Goal: Task Accomplishment & Management: Use online tool/utility

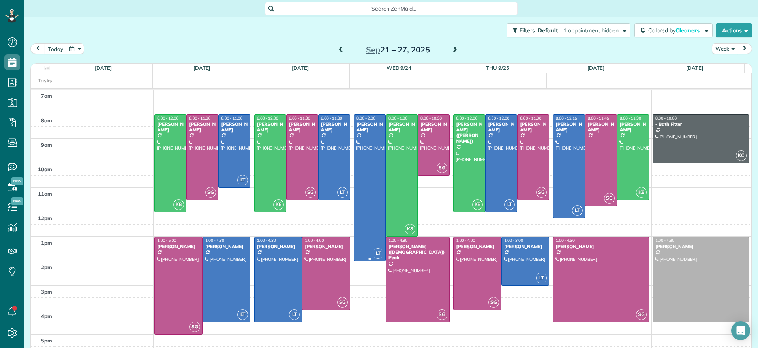
scroll to position [4, 4]
click at [339, 49] on span at bounding box center [341, 50] width 9 height 7
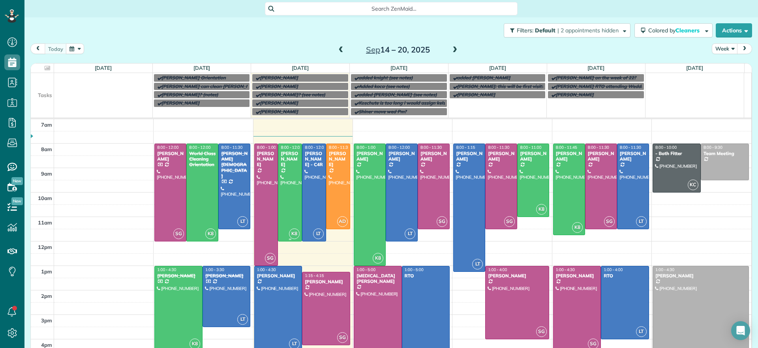
click at [290, 187] on div at bounding box center [289, 192] width 23 height 97
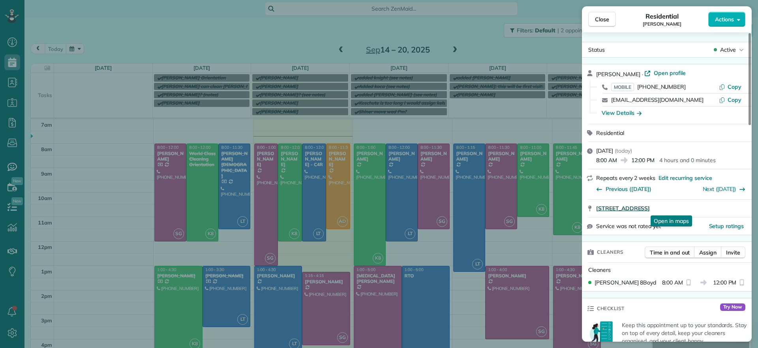
drag, startPoint x: 594, startPoint y: 212, endPoint x: 720, endPoint y: 206, distance: 125.6
click at [719, 206] on div "[STREET_ADDRESS] Open in maps Open in maps" at bounding box center [667, 208] width 170 height 17
click at [736, 85] on span "Copy" at bounding box center [734, 86] width 14 height 7
click at [158, 27] on div "Close Residential [PERSON_NAME] Actions Status Active [PERSON_NAME] · Open prof…" at bounding box center [379, 174] width 758 height 348
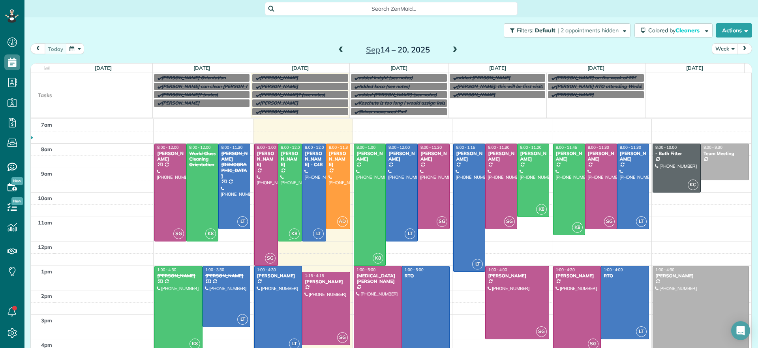
click at [281, 218] on div at bounding box center [289, 192] width 23 height 97
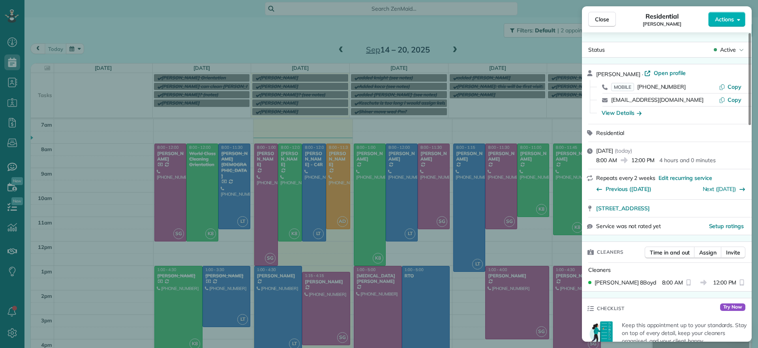
click at [279, 220] on div "Close Residential [PERSON_NAME] Actions Status Active [PERSON_NAME] · Open prof…" at bounding box center [379, 174] width 758 height 348
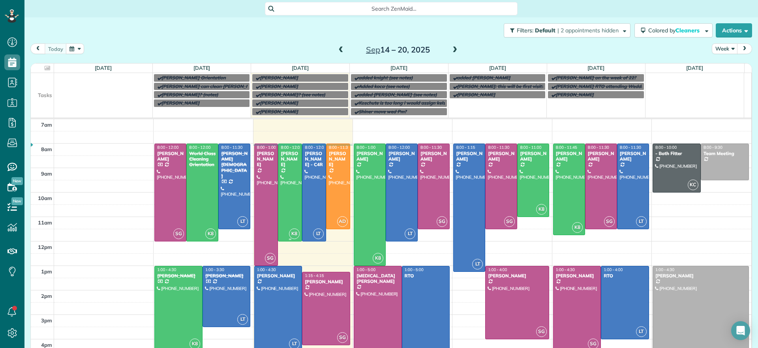
click at [287, 210] on div at bounding box center [289, 192] width 23 height 97
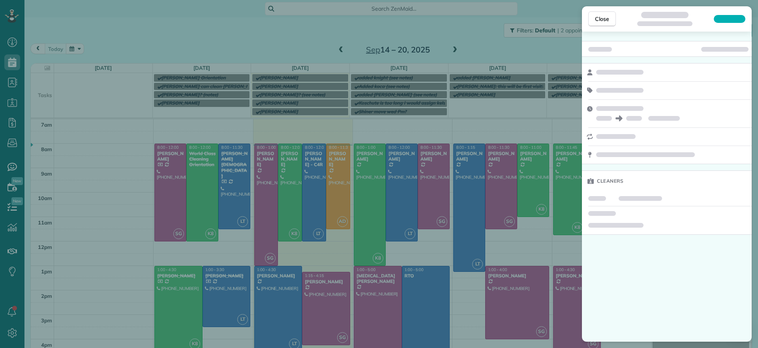
click at [274, 201] on div "Close Cleaners" at bounding box center [379, 174] width 758 height 348
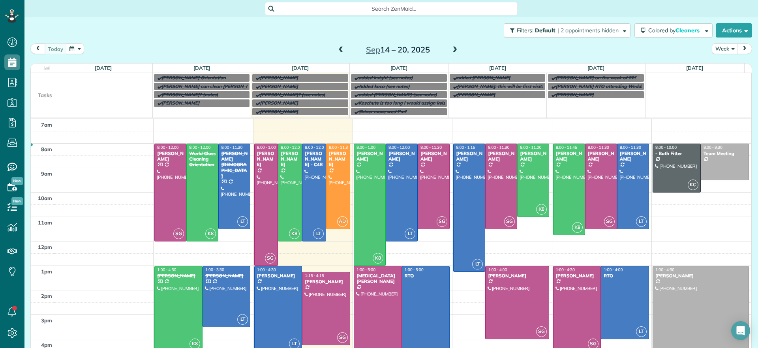
click at [263, 202] on div at bounding box center [266, 205] width 23 height 122
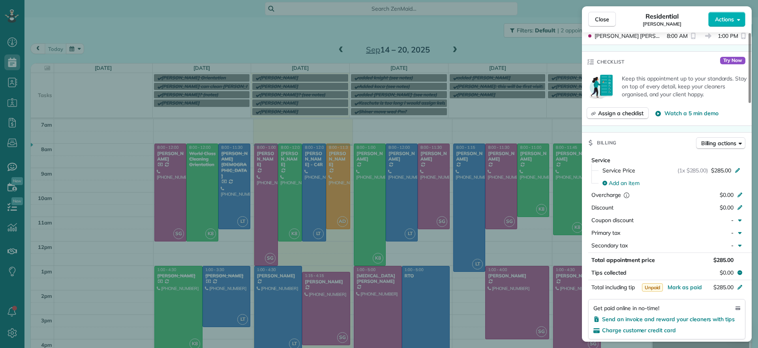
scroll to position [444, 0]
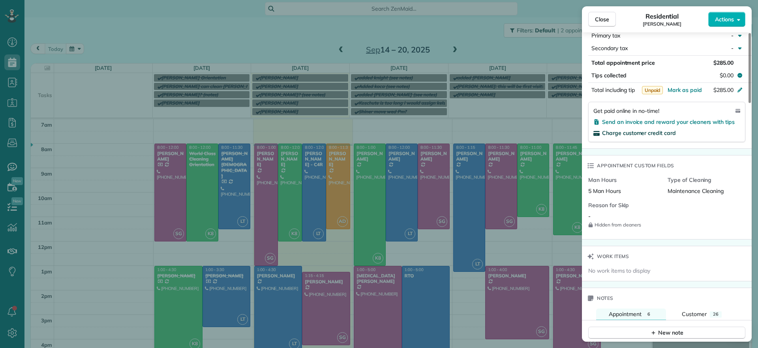
click at [609, 133] on span "Charge customer credit card" at bounding box center [639, 132] width 74 height 7
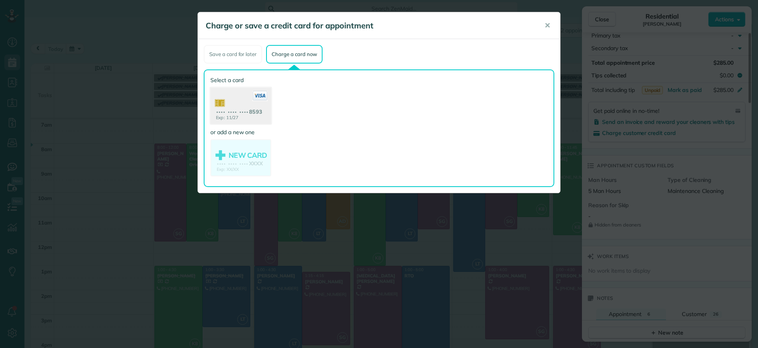
click at [258, 112] on use at bounding box center [240, 107] width 61 height 38
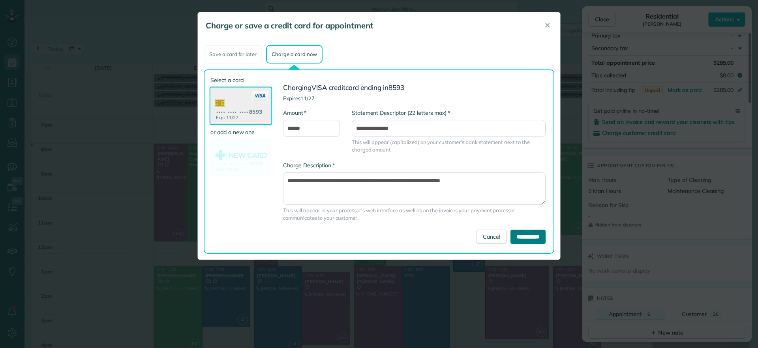
click at [529, 234] on input "**********" at bounding box center [527, 237] width 35 height 14
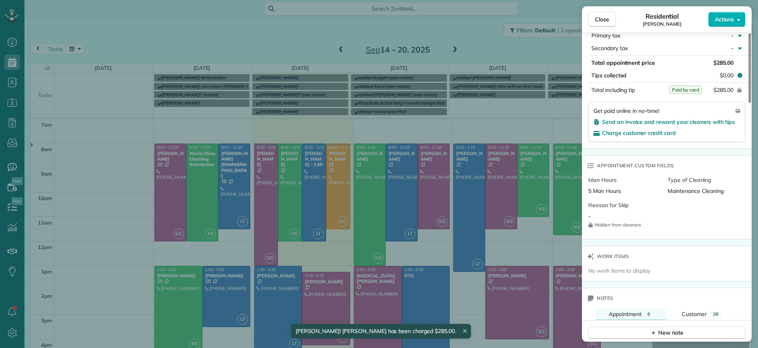
click at [320, 245] on div "Close Residential [PERSON_NAME] Actions Status Active [PERSON_NAME] · Open prof…" at bounding box center [379, 174] width 758 height 348
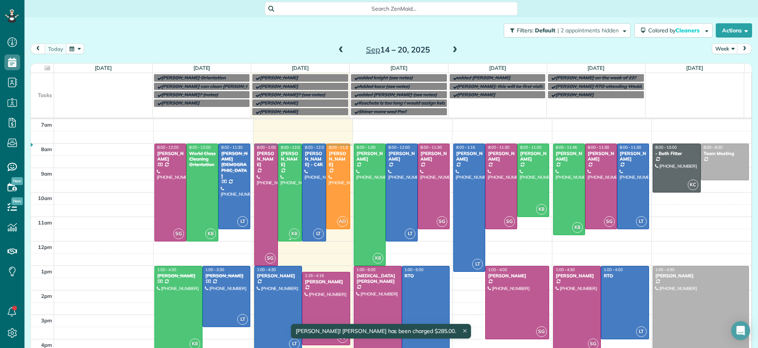
click at [293, 214] on div at bounding box center [289, 192] width 23 height 97
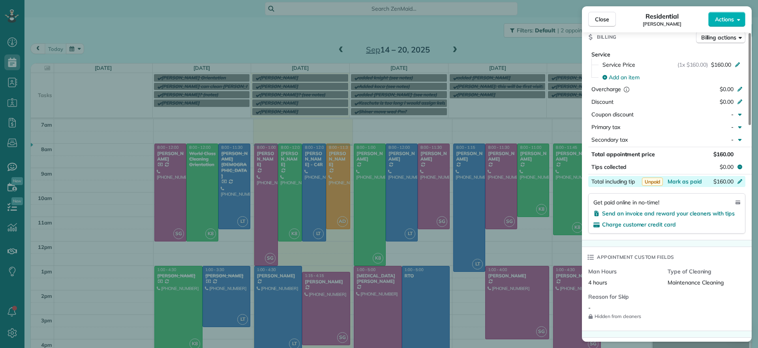
scroll to position [346, 0]
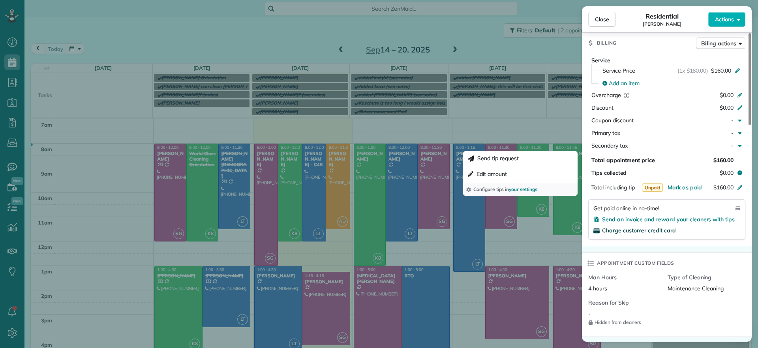
click at [640, 231] on span "Charge customer credit card" at bounding box center [639, 230] width 74 height 7
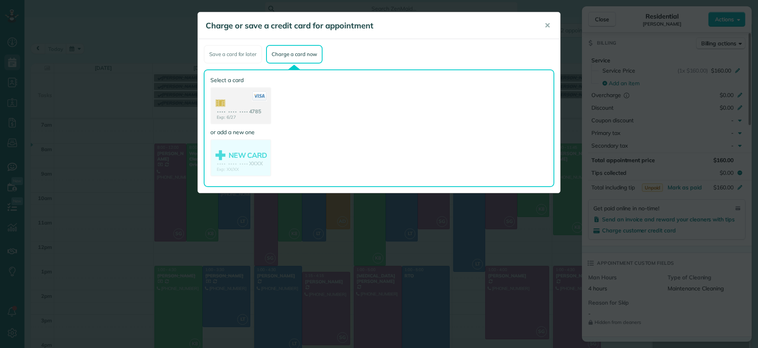
click at [248, 117] on use at bounding box center [240, 106] width 59 height 37
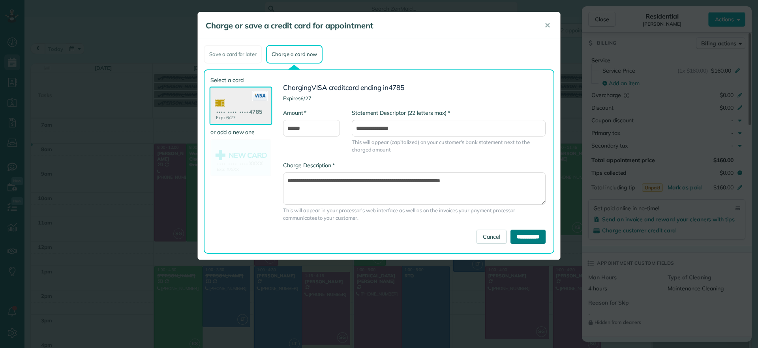
click at [537, 239] on input "**********" at bounding box center [527, 237] width 35 height 14
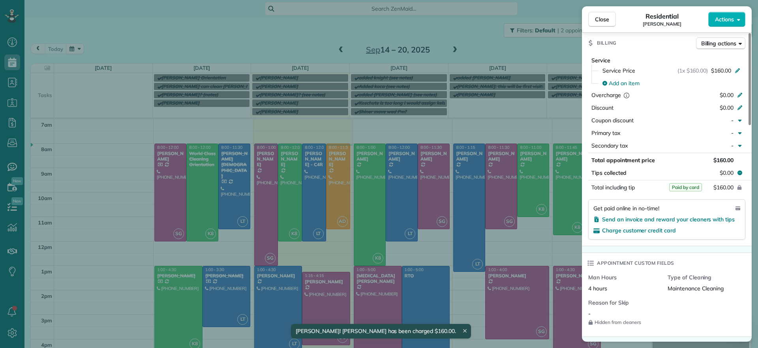
click at [328, 249] on div "Close Residential [PERSON_NAME] Actions Status Active [PERSON_NAME] · Open prof…" at bounding box center [379, 174] width 758 height 348
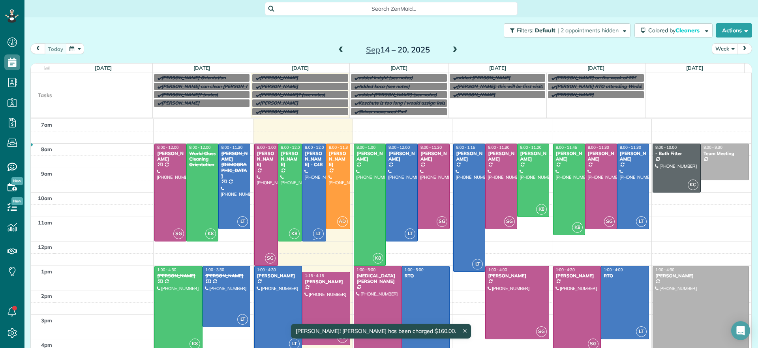
click at [306, 208] on div at bounding box center [313, 192] width 23 height 97
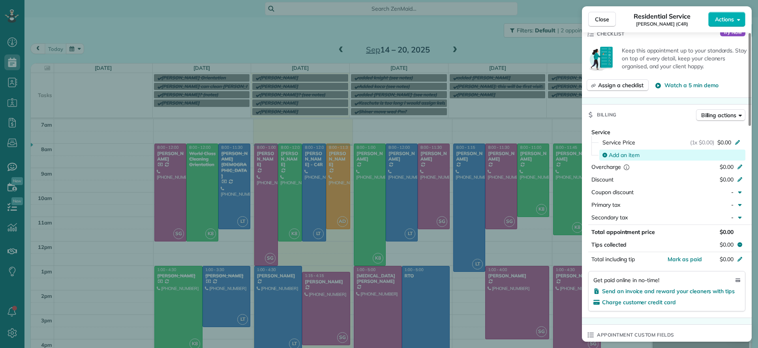
scroll to position [296, 0]
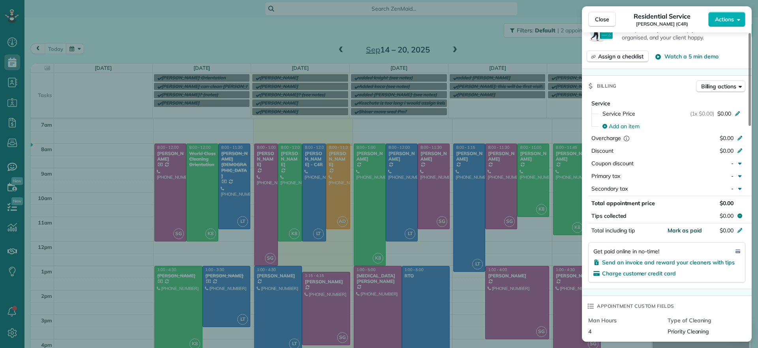
click at [690, 231] on span "Mark as paid" at bounding box center [684, 230] width 34 height 7
click at [682, 229] on span "Mark as paid" at bounding box center [684, 230] width 34 height 7
click at [464, 41] on div "Close Residential Service [PERSON_NAME] (C4R) Actions Status Active [PERSON_NAM…" at bounding box center [379, 174] width 758 height 348
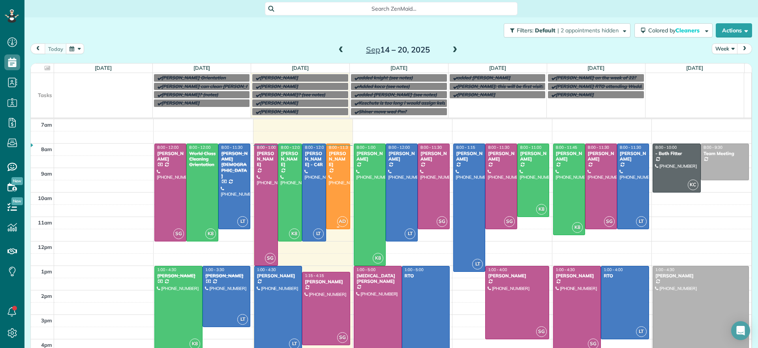
click at [327, 201] on div at bounding box center [337, 186] width 23 height 85
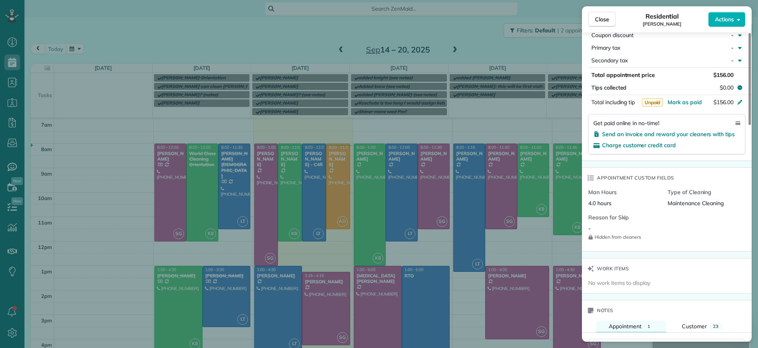
scroll to position [445, 0]
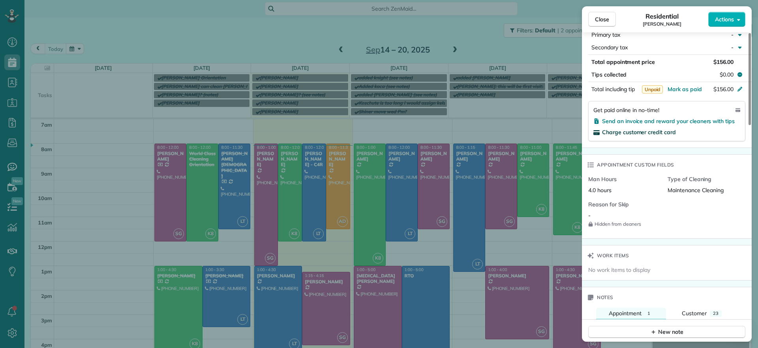
click at [617, 135] on span "Charge customer credit card" at bounding box center [639, 132] width 74 height 7
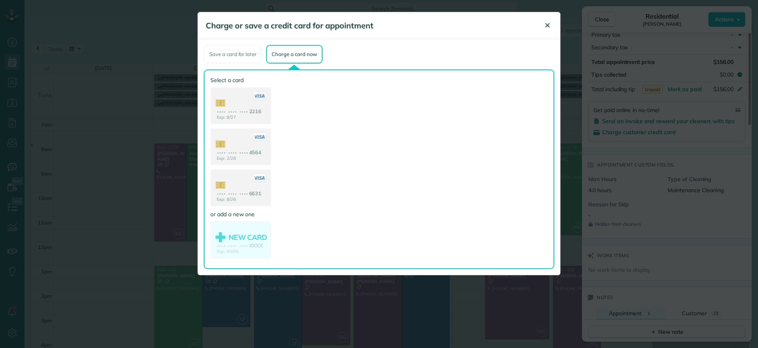
click at [544, 28] on button "✕" at bounding box center [547, 25] width 18 height 19
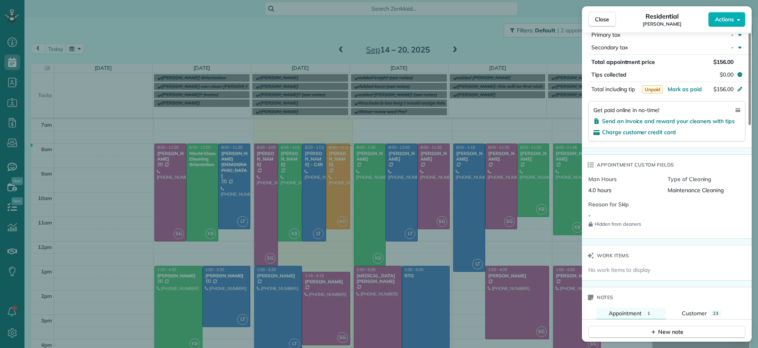
click at [11, 65] on div "Close Residential [PERSON_NAME] Actions Status Active [PERSON_NAME] · Open prof…" at bounding box center [379, 174] width 758 height 348
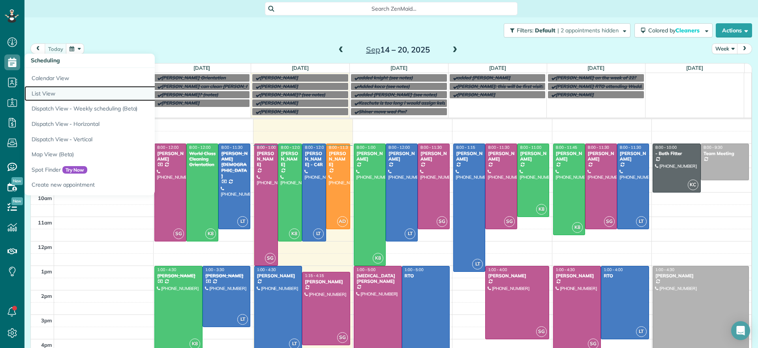
click at [39, 91] on link "List View" at bounding box center [122, 93] width 197 height 15
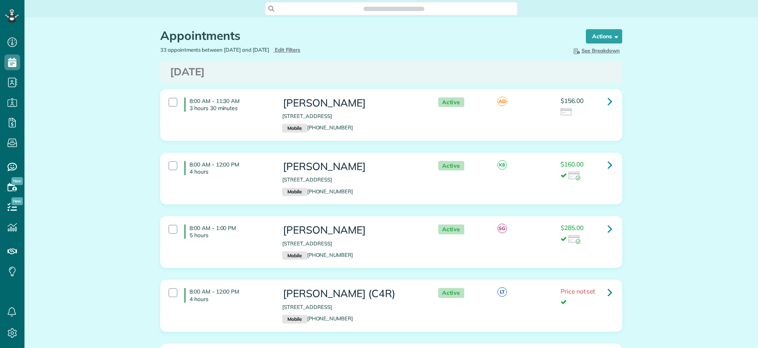
scroll to position [4, 4]
click at [168, 103] on div at bounding box center [172, 102] width 9 height 9
click at [605, 38] on strong "Bulk Actions" at bounding box center [593, 36] width 33 height 7
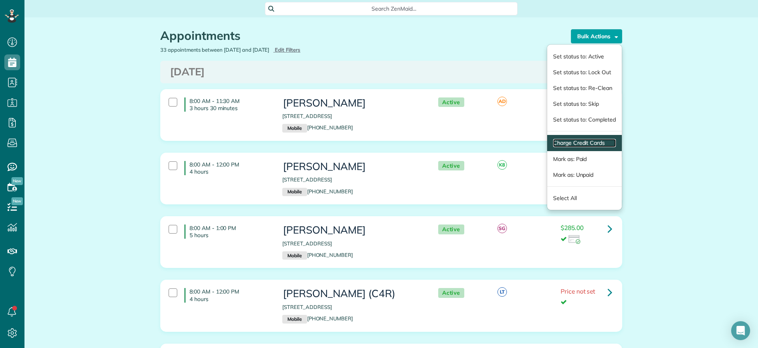
click at [568, 146] on link "Charge Credit Cards" at bounding box center [584, 143] width 63 height 8
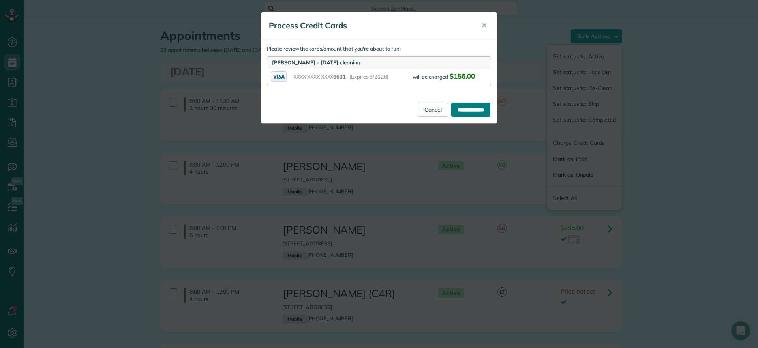
click at [460, 109] on input "**********" at bounding box center [470, 110] width 39 height 14
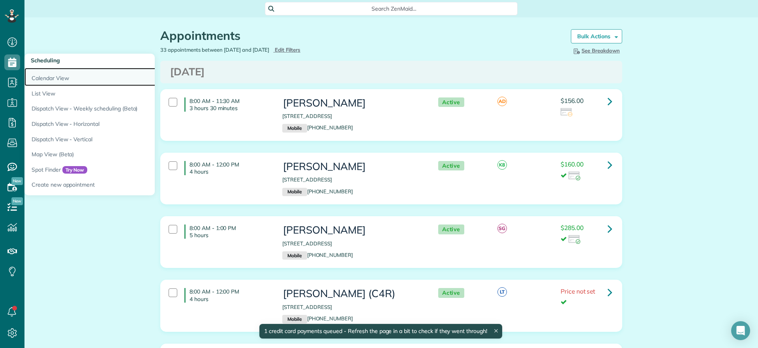
click at [42, 74] on link "Calendar View" at bounding box center [122, 77] width 197 height 18
